Goal: Find specific page/section: Find specific page/section

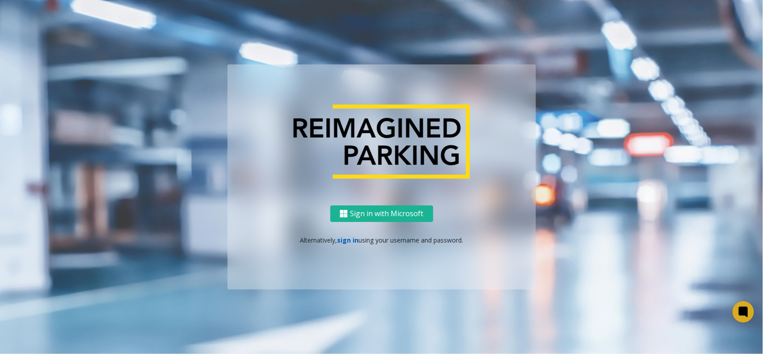
click at [346, 242] on link "sign in" at bounding box center [347, 240] width 21 height 8
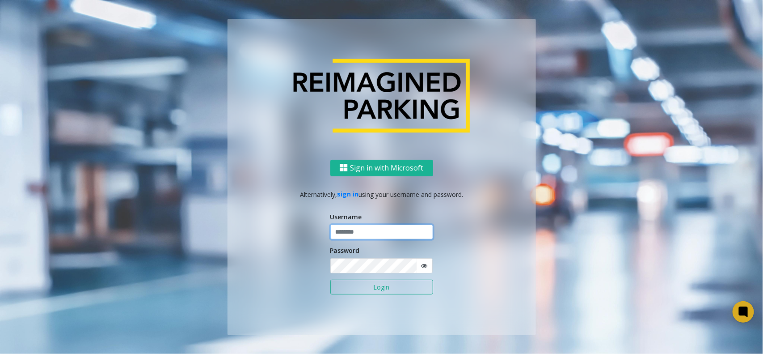
type input "******"
click at [375, 283] on button "Login" at bounding box center [381, 286] width 103 height 15
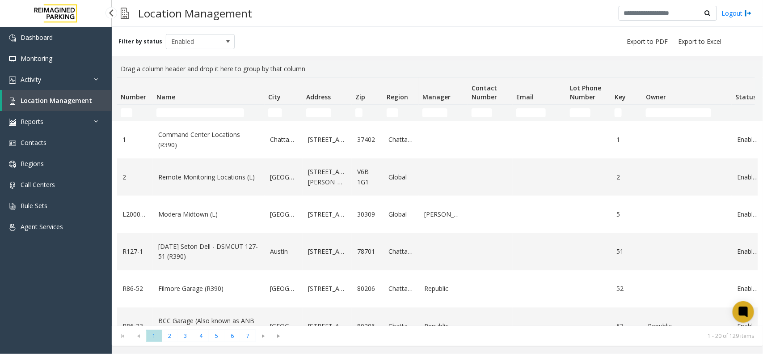
click at [68, 313] on div "Dashboard Monitoring Activity Daily Activity Lane Activity Agent Activity Quali…" at bounding box center [56, 189] width 112 height 325
click at [157, 112] on input "Name Filter" at bounding box center [200, 112] width 88 height 9
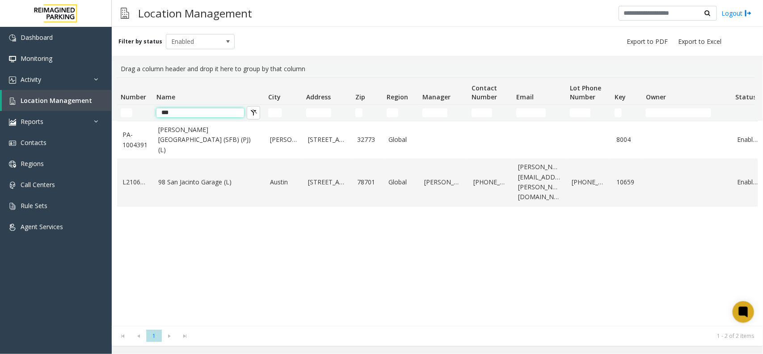
click at [236, 111] on input "***" at bounding box center [200, 112] width 88 height 9
type input "*"
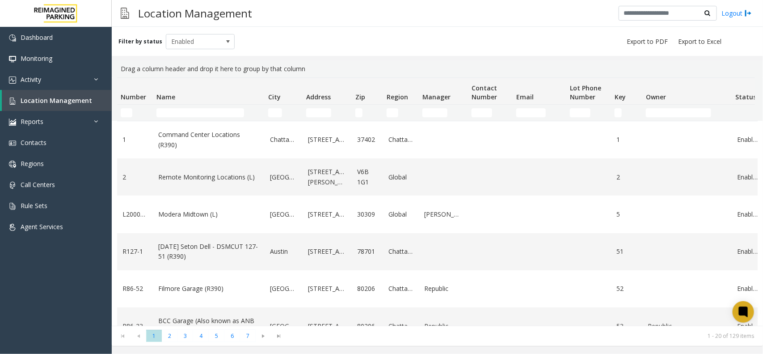
click at [741, 35] on div "Filter by status Enabled" at bounding box center [437, 41] width 651 height 29
click at [35, 256] on div "Dashboard Monitoring Activity Daily Activity Lane Activity Agent Activity Quali…" at bounding box center [56, 189] width 112 height 325
click at [603, 46] on div "Filter by status Enabled" at bounding box center [437, 41] width 651 height 29
click at [226, 112] on input "Name Filter" at bounding box center [200, 112] width 88 height 9
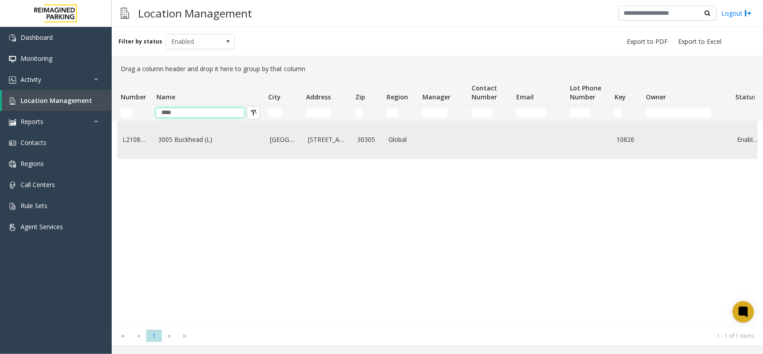
type input "****"
click at [196, 144] on link "3005 Buckhead (L)" at bounding box center [208, 140] width 101 height 10
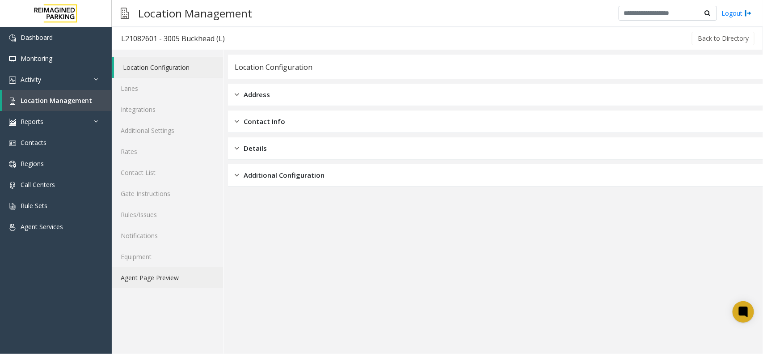
click at [194, 277] on link "Agent Page Preview" at bounding box center [167, 277] width 111 height 21
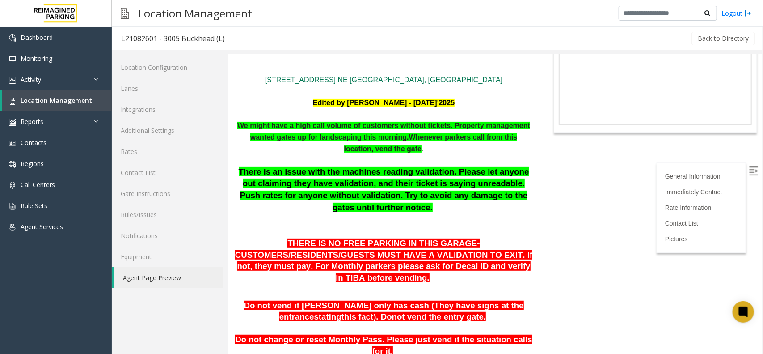
scroll to position [56, 0]
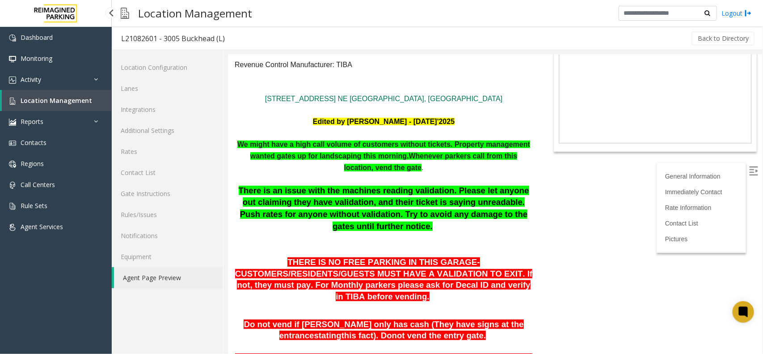
click at [85, 97] on span "Location Management" at bounding box center [57, 100] width 72 height 8
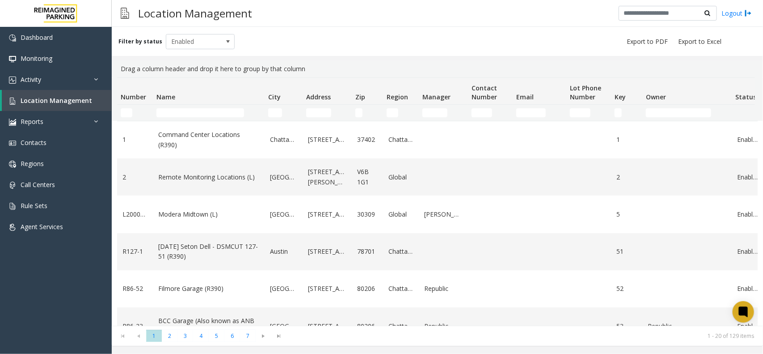
click at [209, 53] on div "Filter by status Enabled" at bounding box center [437, 41] width 651 height 29
click at [709, 34] on div "Filter by status Enabled" at bounding box center [437, 41] width 651 height 29
click at [171, 114] on input "Name Filter" at bounding box center [200, 112] width 88 height 9
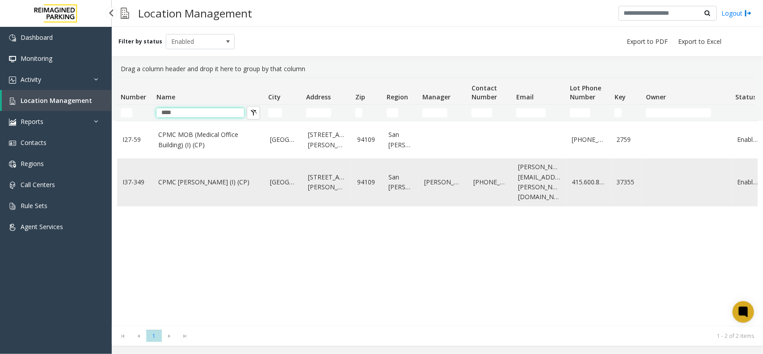
type input "****"
click at [182, 177] on link "CPMC Van Ness (I) (CP)" at bounding box center [208, 182] width 101 height 10
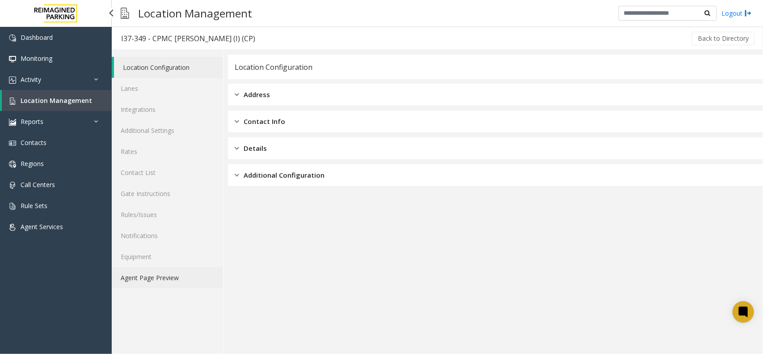
click at [177, 275] on link "Agent Page Preview" at bounding box center [167, 277] width 111 height 21
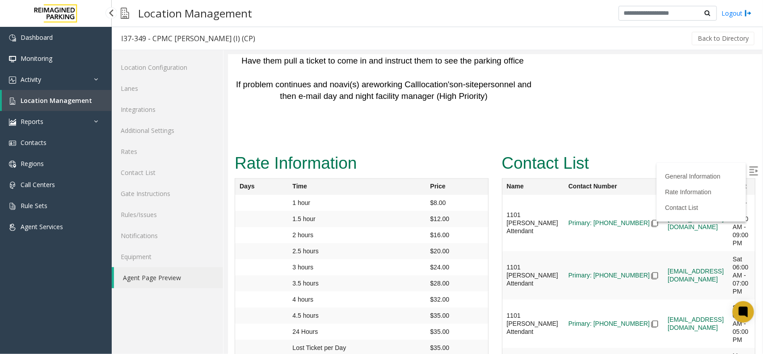
scroll to position [2461, 0]
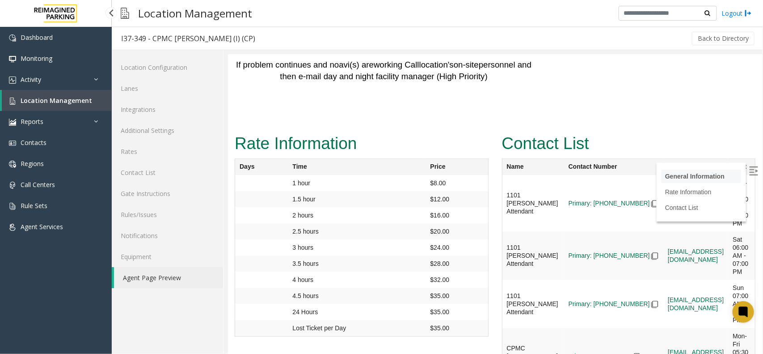
click at [690, 176] on link "General Information" at bounding box center [694, 175] width 59 height 7
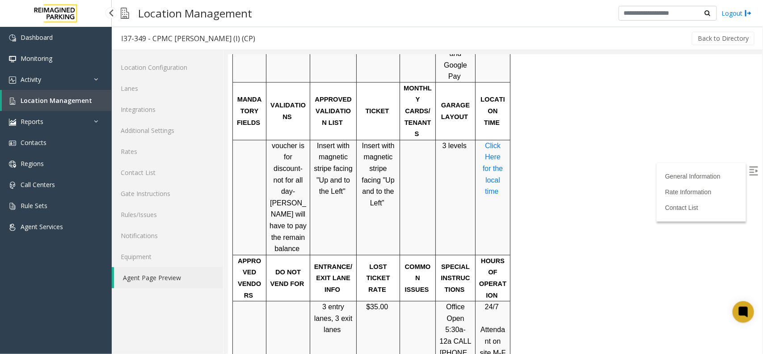
scroll to position [732, 0]
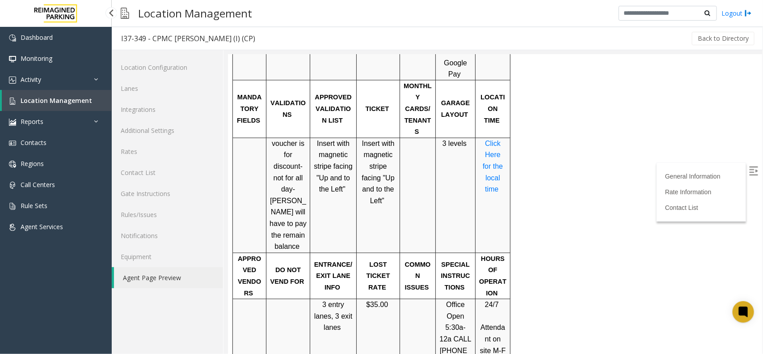
click at [494, 146] on span "Click Here for the local time" at bounding box center [493, 165] width 22 height 53
click at [80, 99] on span "Location Management" at bounding box center [57, 100] width 72 height 8
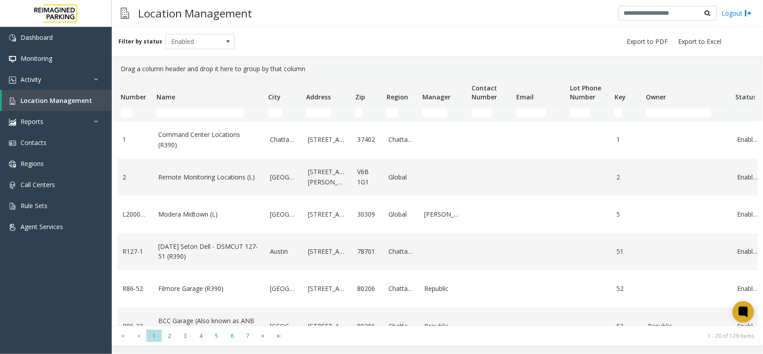
click at [720, 49] on div "Filter by status Enabled" at bounding box center [437, 41] width 651 height 29
